Goal: Use online tool/utility: Utilize a website feature to perform a specific function

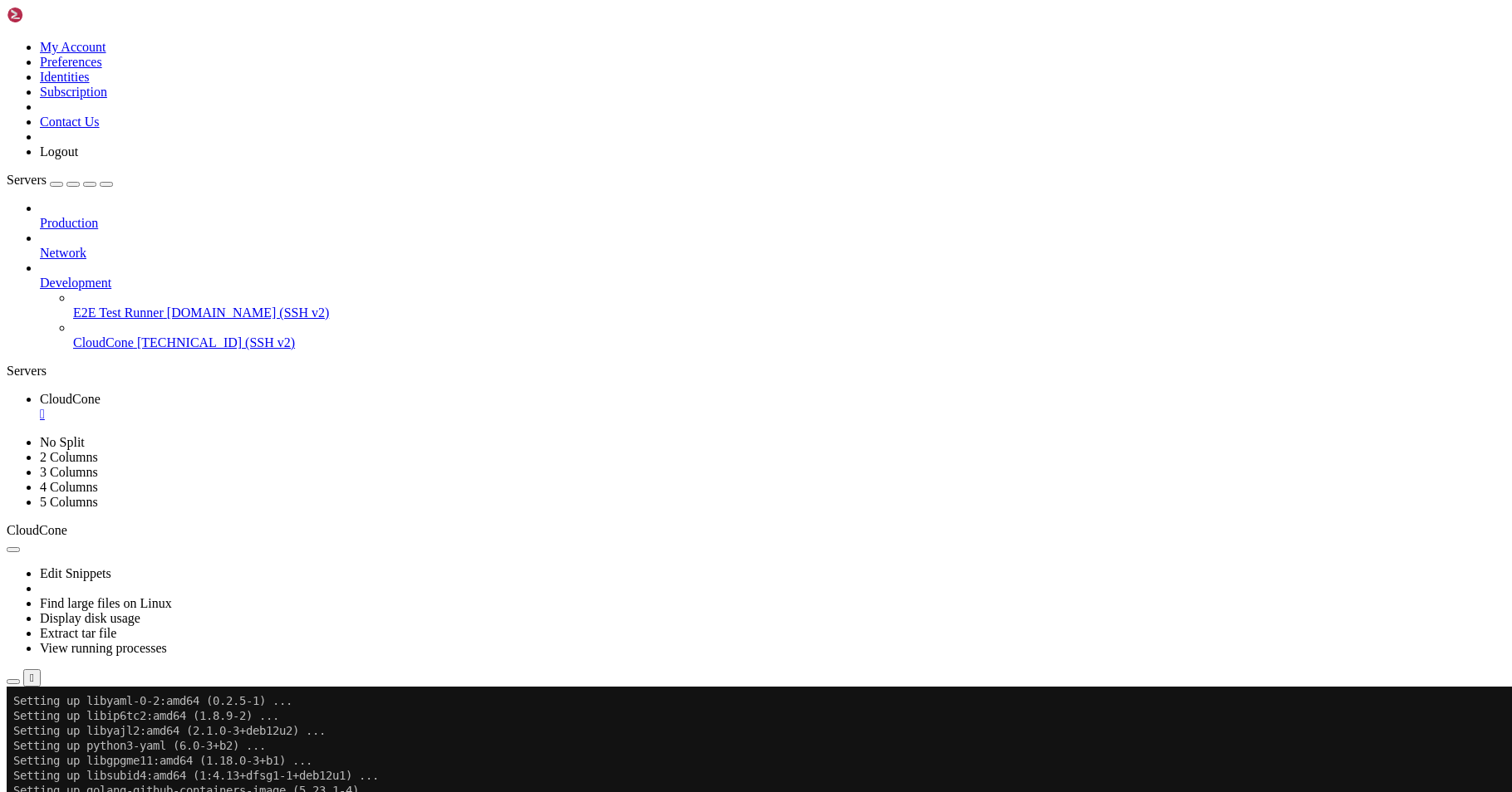
scroll to position [1884, 0]
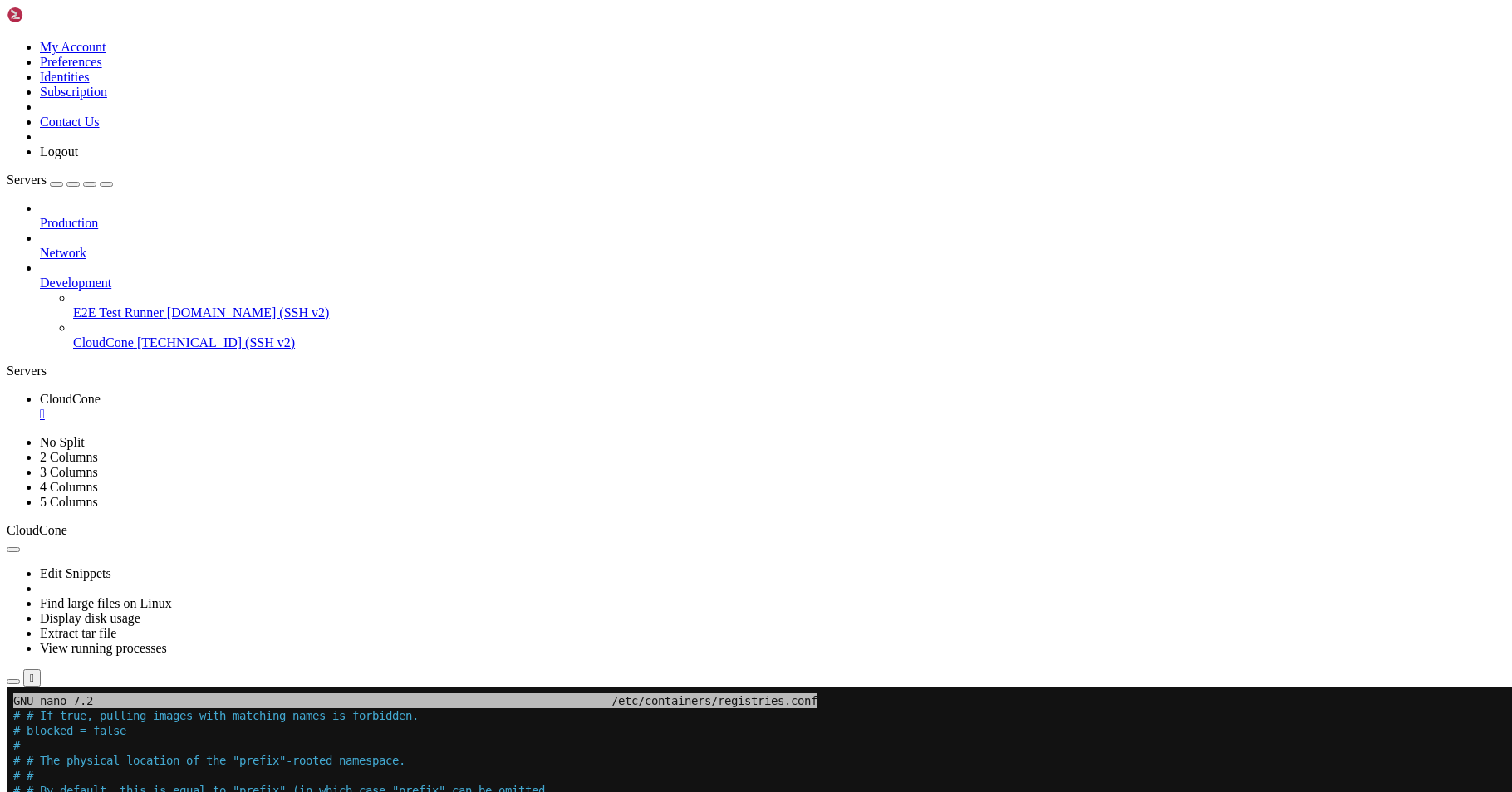
scroll to position [0, 0]
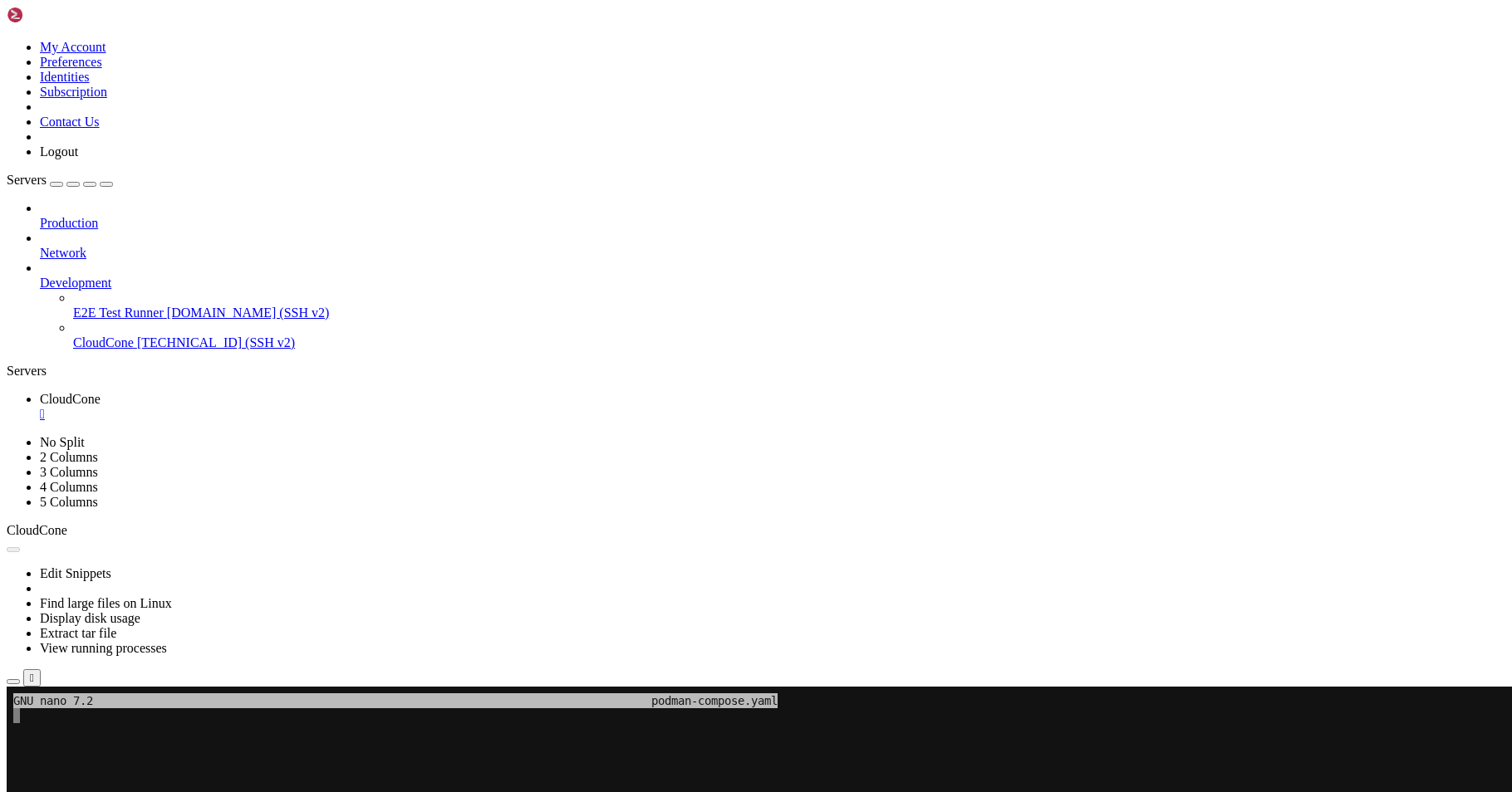
click at [73, 734] on button "Reconnect" at bounding box center [40, 743] width 66 height 17
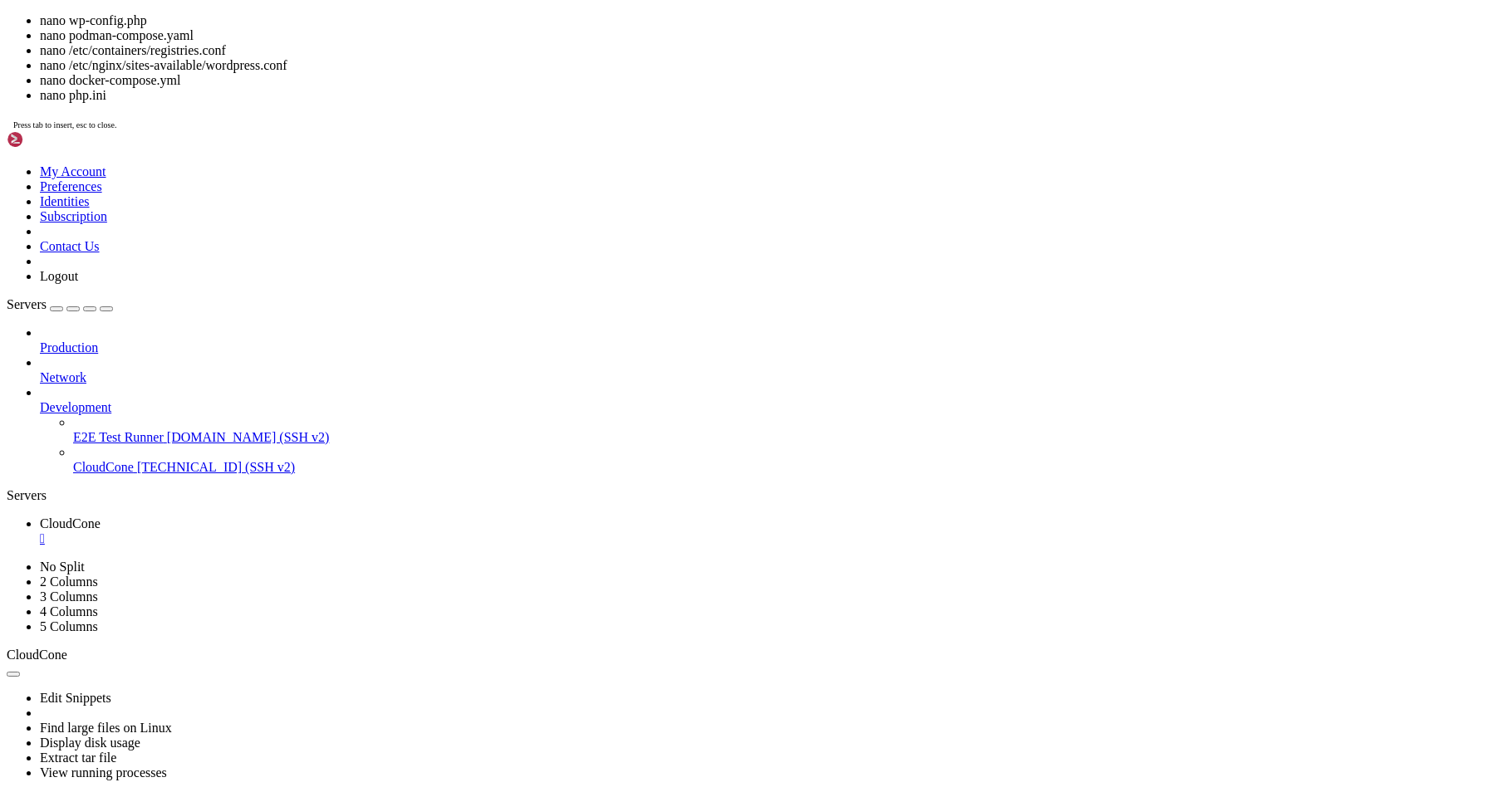
drag, startPoint x: 764, startPoint y: 1034, endPoint x: 730, endPoint y: 965, distance: 76.9
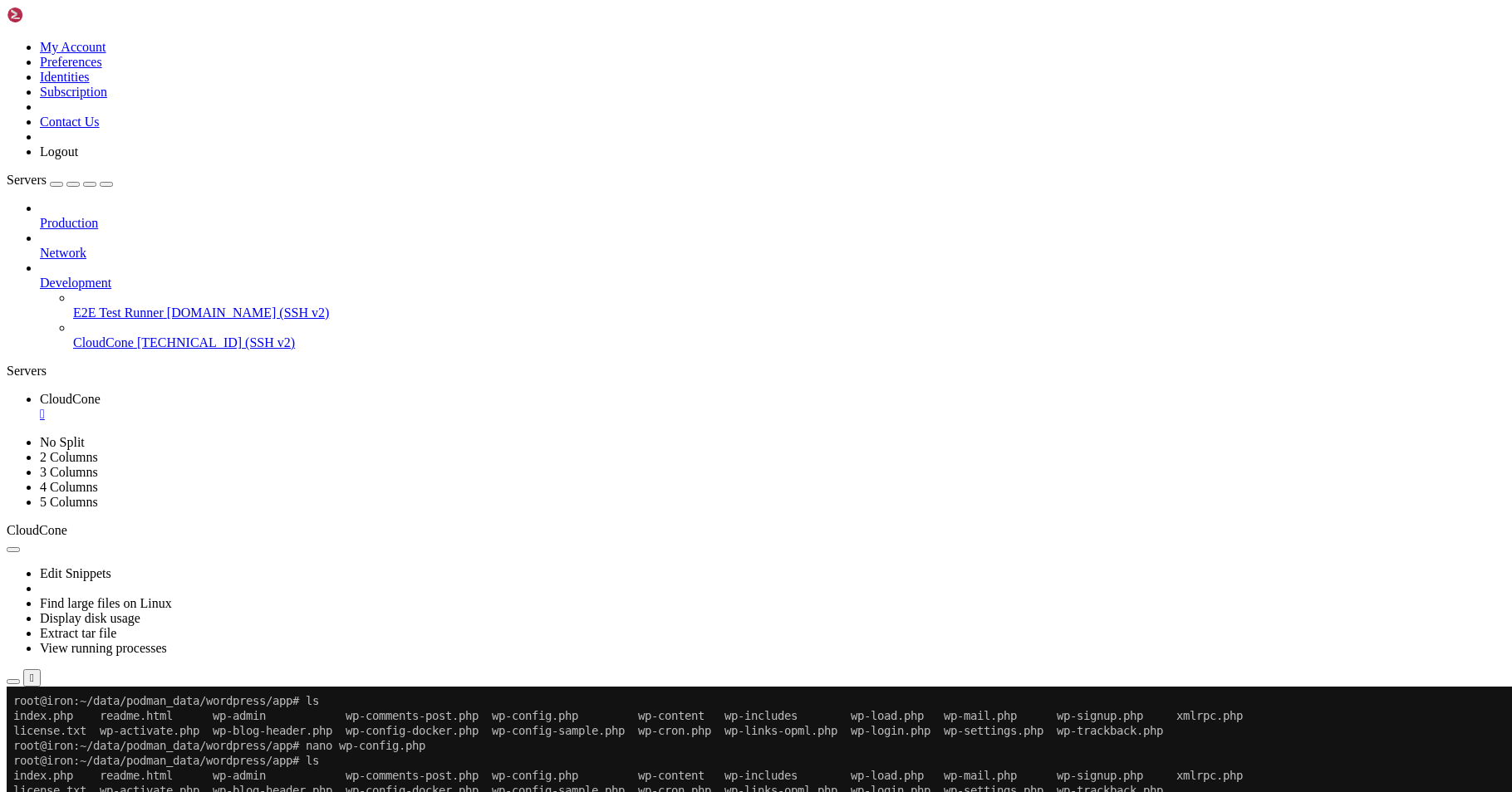
drag, startPoint x: 448, startPoint y: 876, endPoint x: 414, endPoint y: 847, distance: 44.7
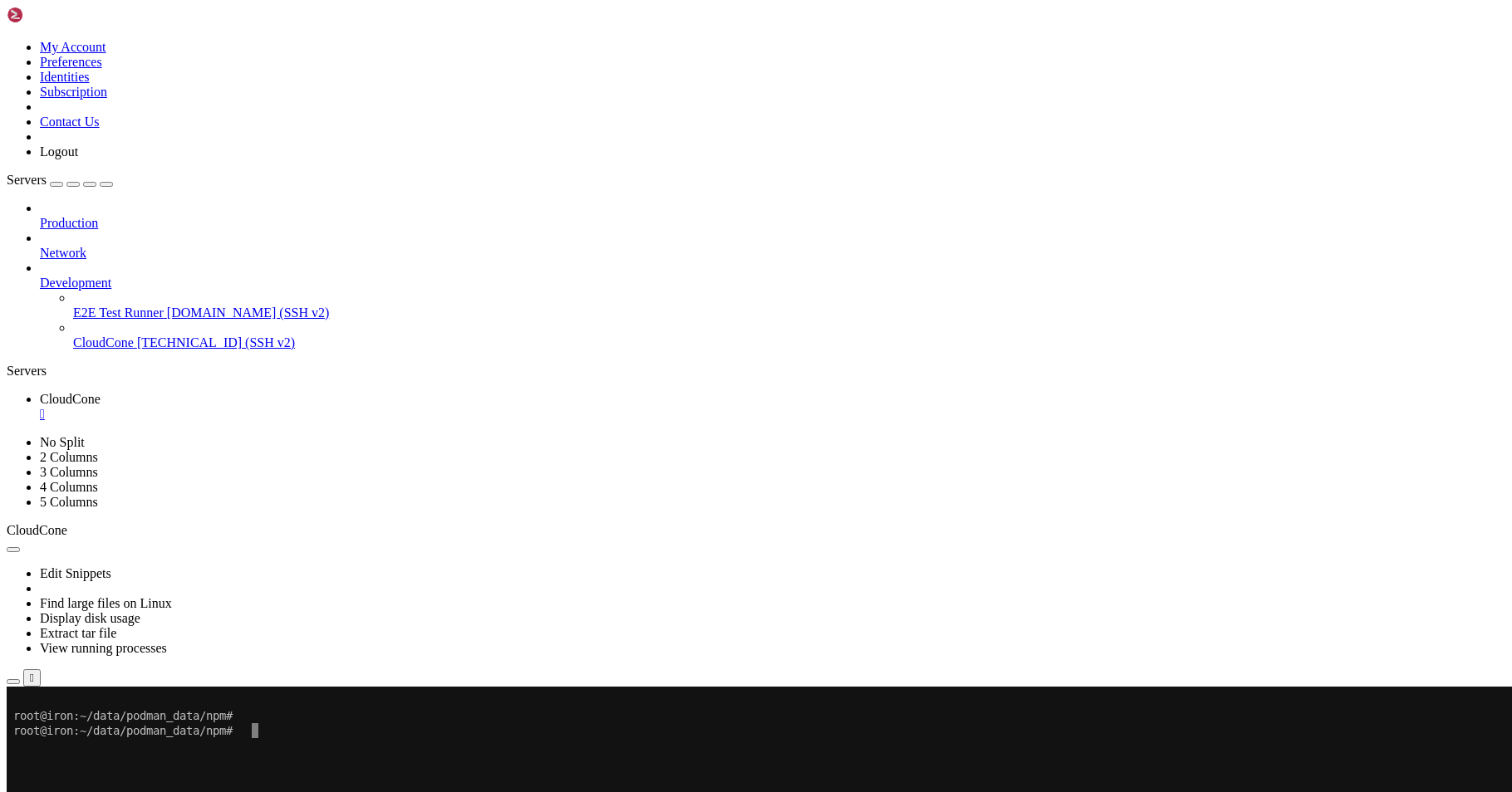
click at [346, 743] on x-row at bounding box center [749, 746] width 1472 height 15
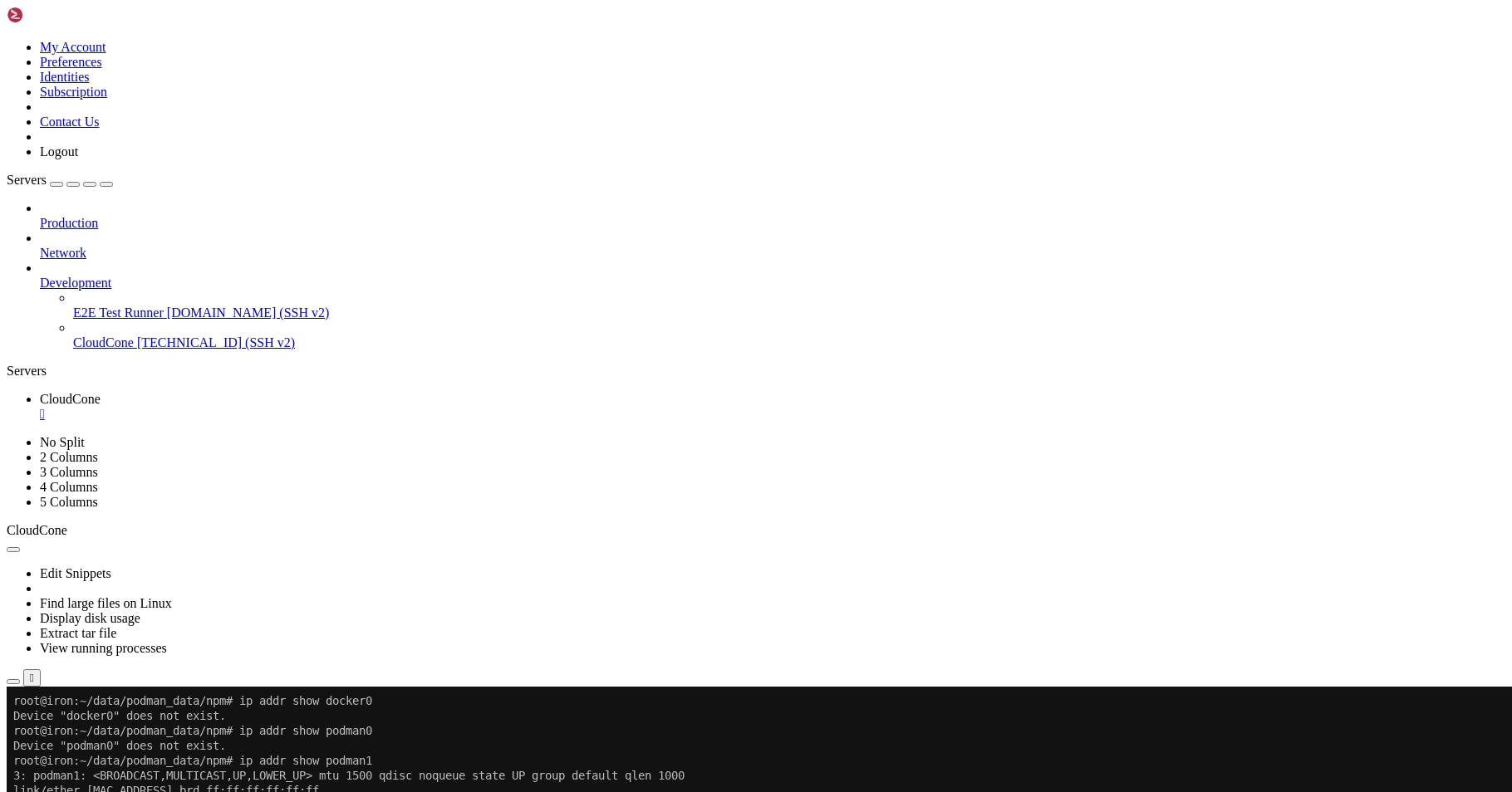
click at [117, 791] on x-row "inet 10.89.0.1/24 brd 10.89.0.255 scope global podman1" at bounding box center [749, 805] width 1472 height 15
copy x-row "0"
click at [117, 791] on x-row "inet 10.89.0.1/24 brd 10.89.0.255 scope global podman1" at bounding box center [749, 805] width 1472 height 15
drag, startPoint x: 76, startPoint y: 809, endPoint x: 142, endPoint y: 802, distance: 66.4
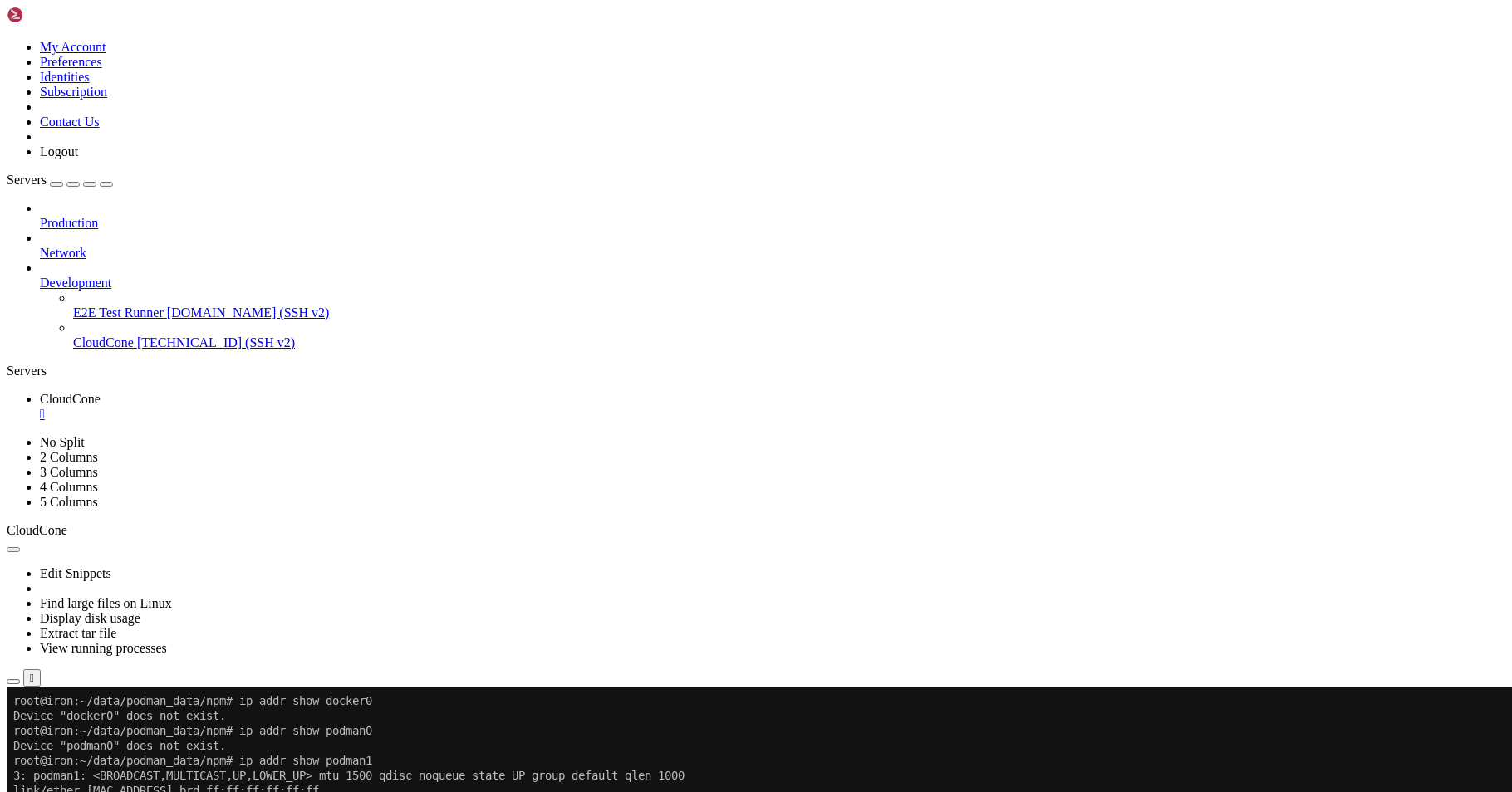
click at [142, 791] on x-row "inet 10.89.0.1/24 brd 10.89.0.255 scope global podman1" at bounding box center [749, 805] width 1472 height 15
copy x-row "10.89.0.1"
drag, startPoint x: 124, startPoint y: 812, endPoint x: 122, endPoint y: 798, distance: 14.1
copy x-row "10.89.0.1"
click at [73, 734] on button "Reconnect" at bounding box center [40, 743] width 66 height 17
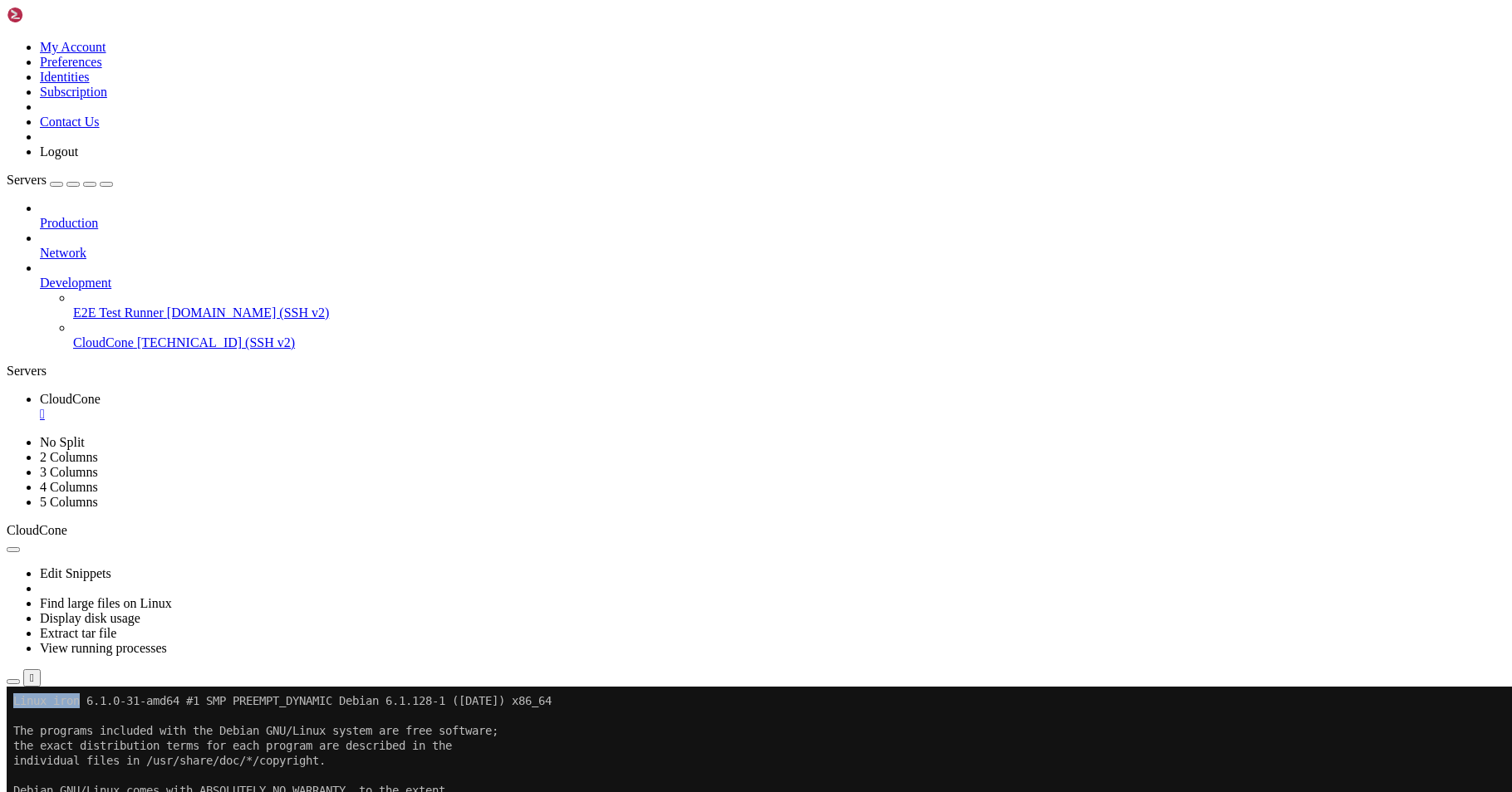
drag, startPoint x: 174, startPoint y: 704, endPoint x: 84, endPoint y: 702, distance: 90.0
click at [84, 702] on x-row "Linux iron 6.1.0-31-amd64 #1 SMP PREEMPT_DYNAMIC Debian 6.1.128-1 ([DATE]) x86_…" at bounding box center [749, 700] width 1472 height 15
drag, startPoint x: 139, startPoint y: 879, endPoint x: 78, endPoint y: 874, distance: 61.2
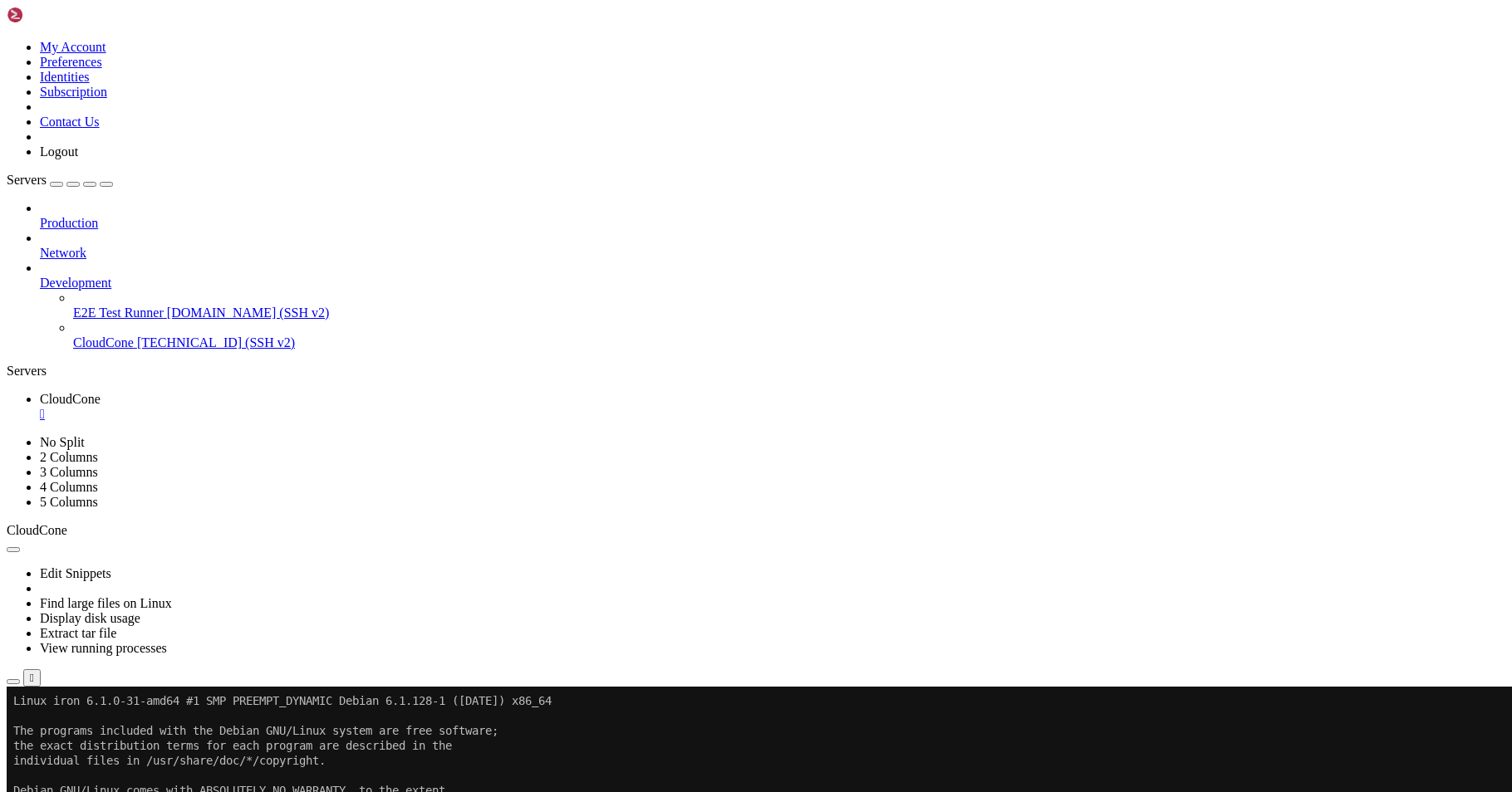
copy x-row "10.89.1.1"
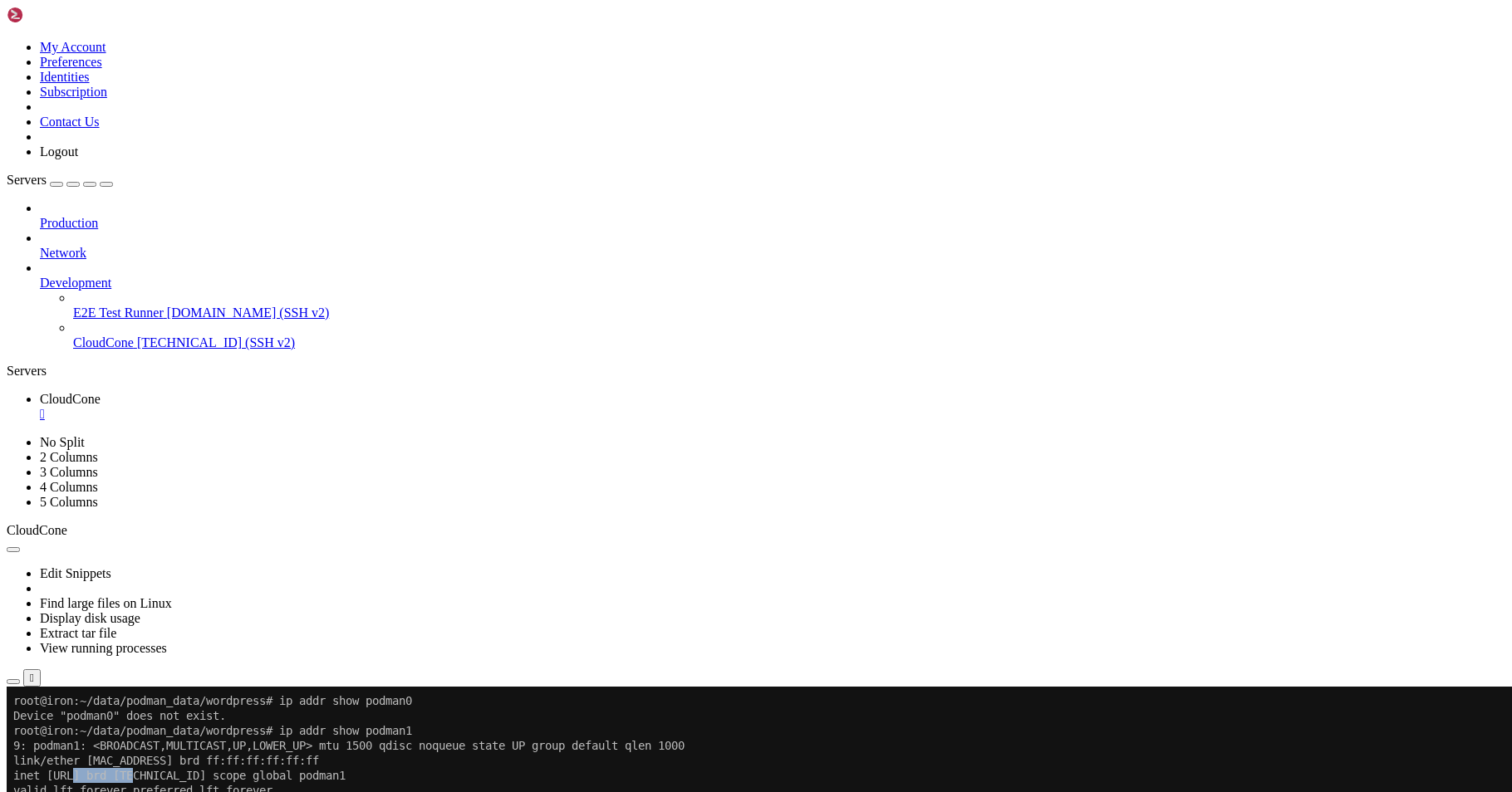
drag, startPoint x: 142, startPoint y: 775, endPoint x: 74, endPoint y: 780, distance: 68.2
click at [74, 780] on x-row "inet 10.89.0.1/24 brd 10.89.0.255 scope global podman1" at bounding box center [749, 775] width 1472 height 15
copy x-row "10.89.0.1"
click at [73, 734] on button "Reconnect" at bounding box center [40, 743] width 66 height 17
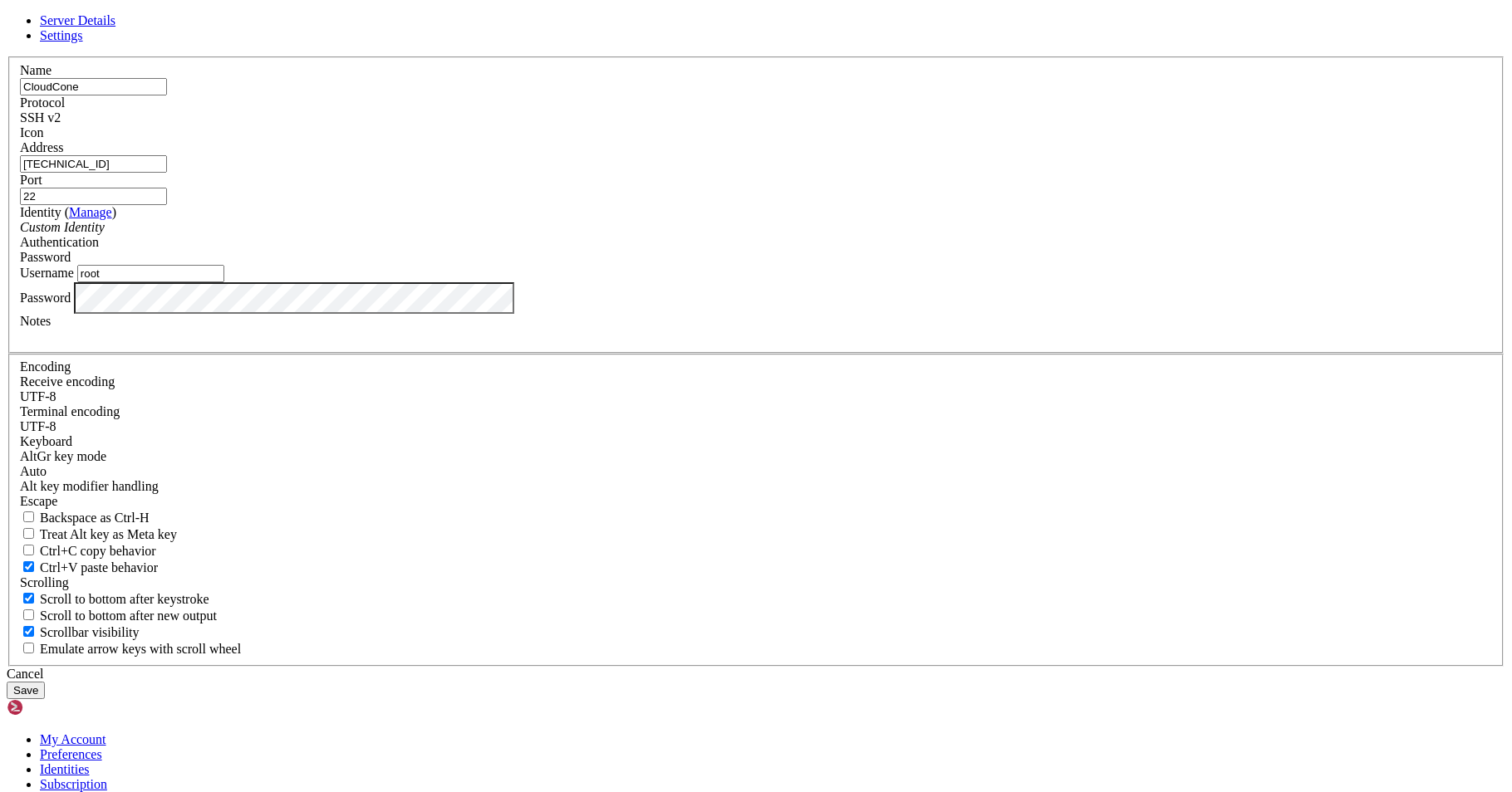
click at [45, 682] on button "Save" at bounding box center [26, 691] width 38 height 17
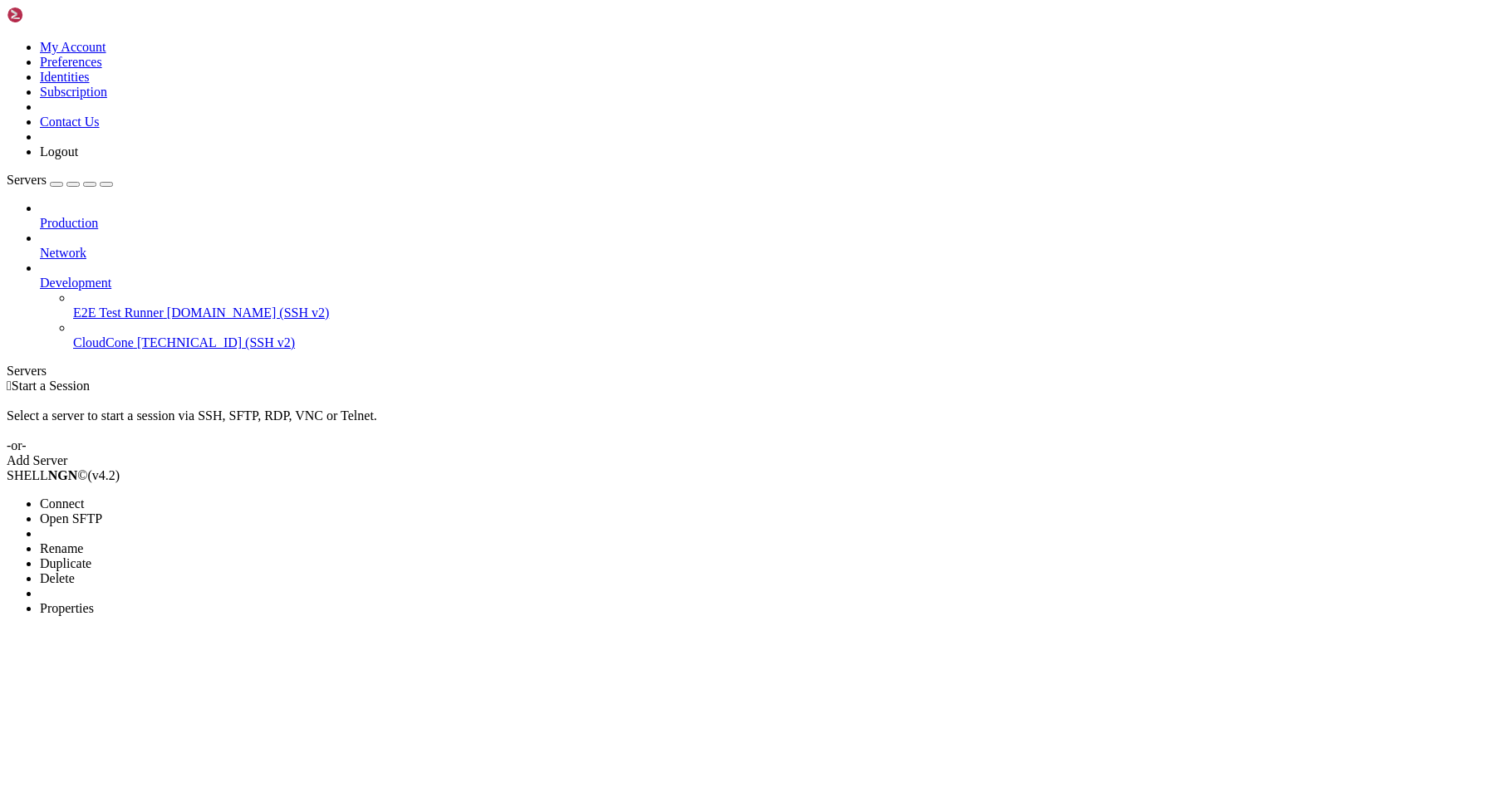
click at [84, 497] on span "Connect" at bounding box center [62, 504] width 44 height 14
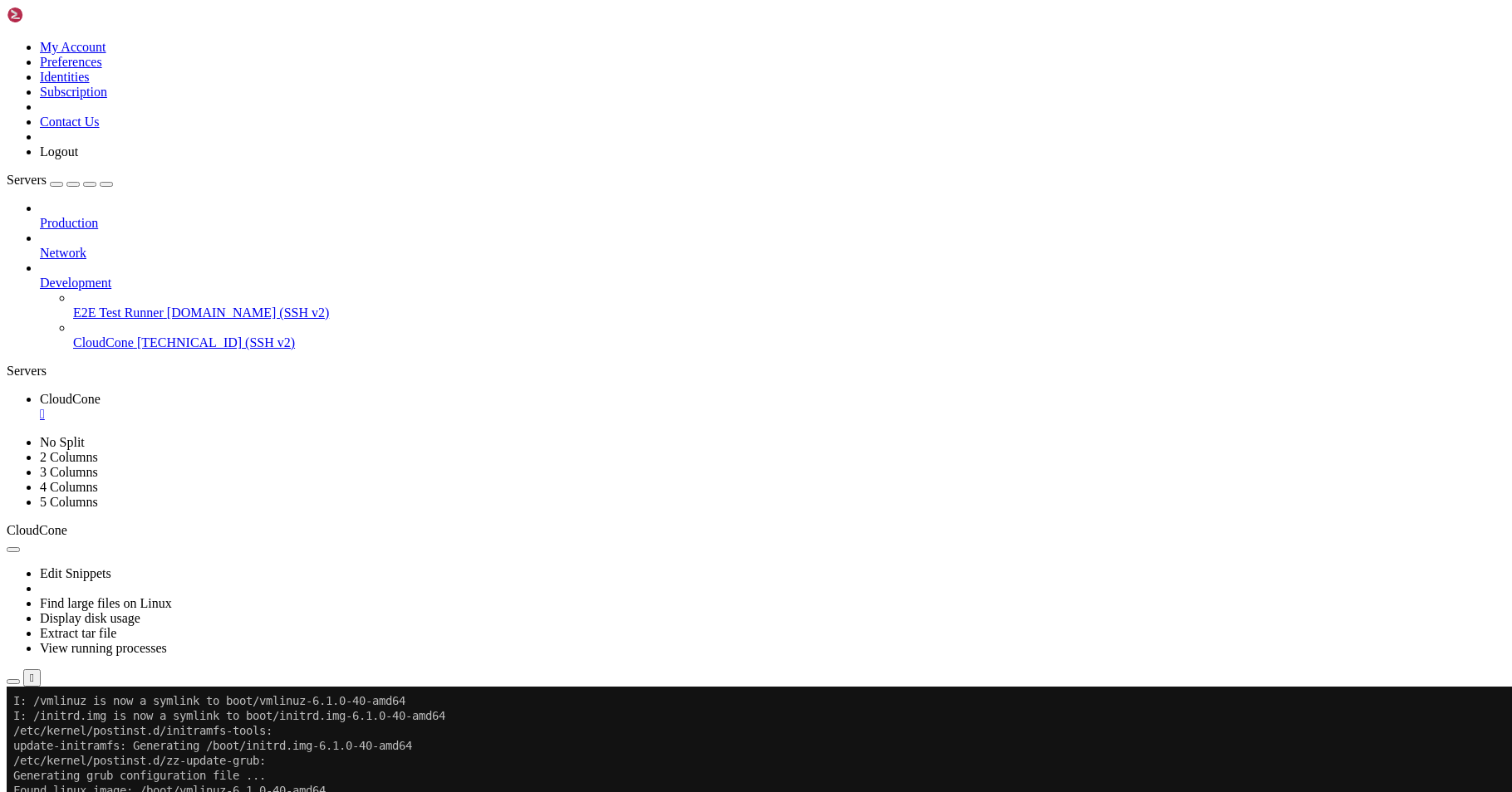
scroll to position [7355, 0]
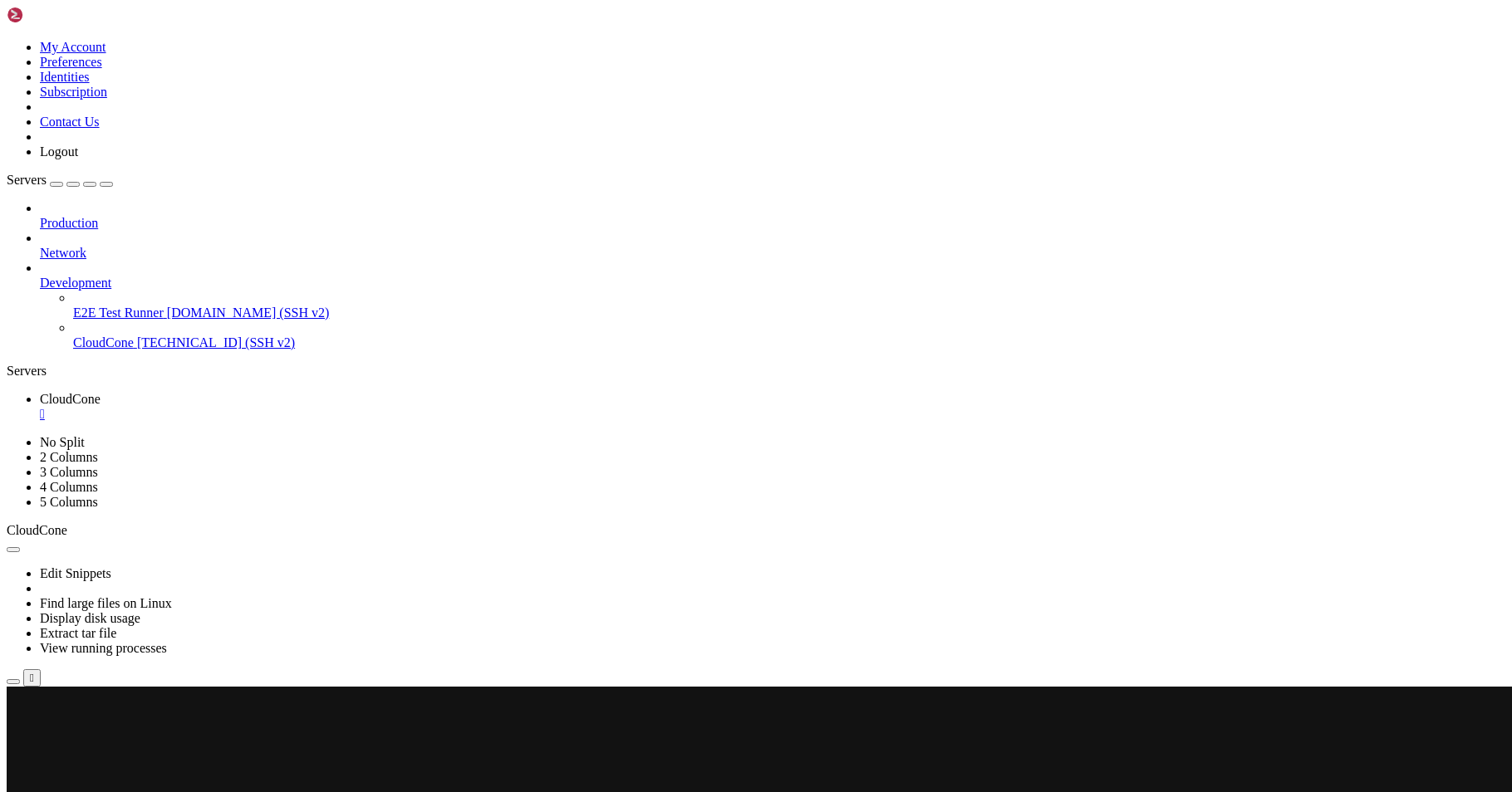
drag, startPoint x: 188, startPoint y: 746, endPoint x: 15, endPoint y: 740, distance: 173.1
click at [15, 740] on x-row "[URL][TECHNICAL_ID]" at bounding box center [657, 746] width 1288 height 15
